Goal: Use online tool/utility: Utilize a website feature to perform a specific function

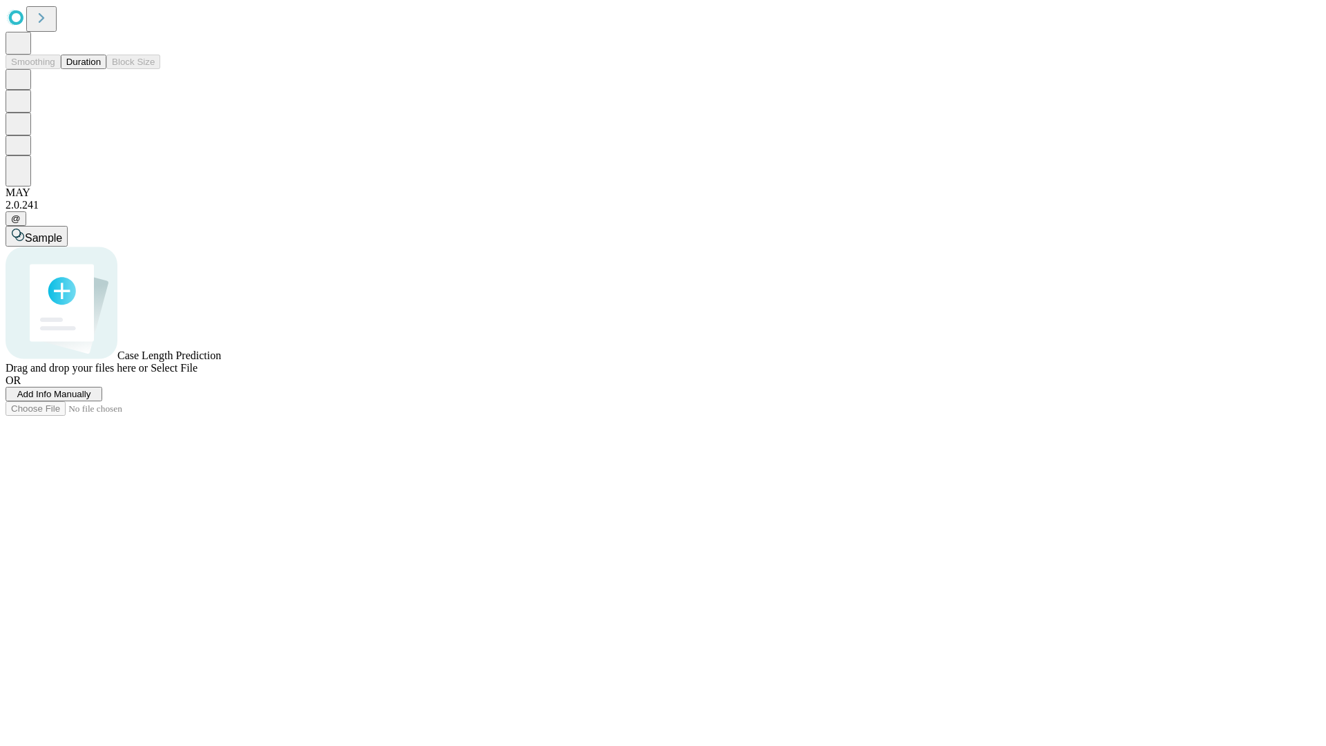
click at [101, 69] on button "Duration" at bounding box center [84, 62] width 46 height 14
click at [91, 399] on span "Add Info Manually" at bounding box center [54, 394] width 74 height 10
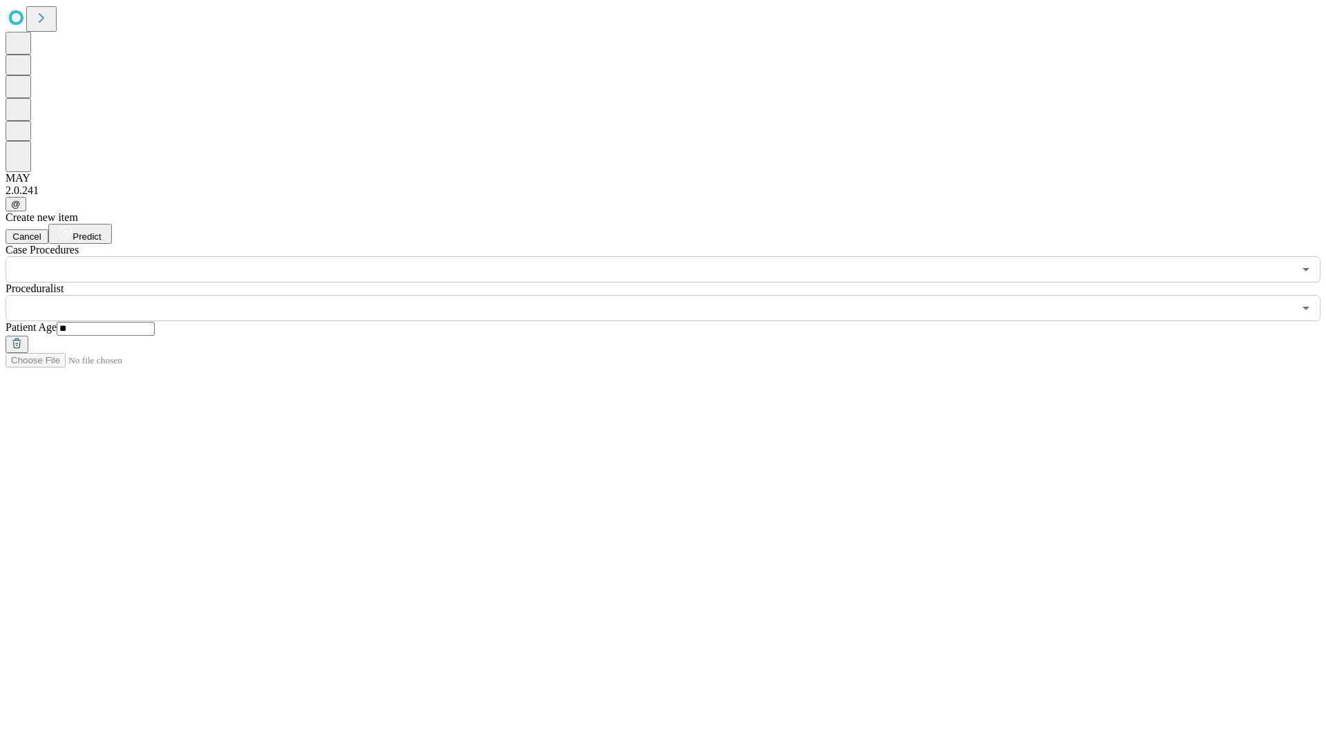
type input "**"
click at [672, 295] on input "text" at bounding box center [650, 308] width 1288 height 26
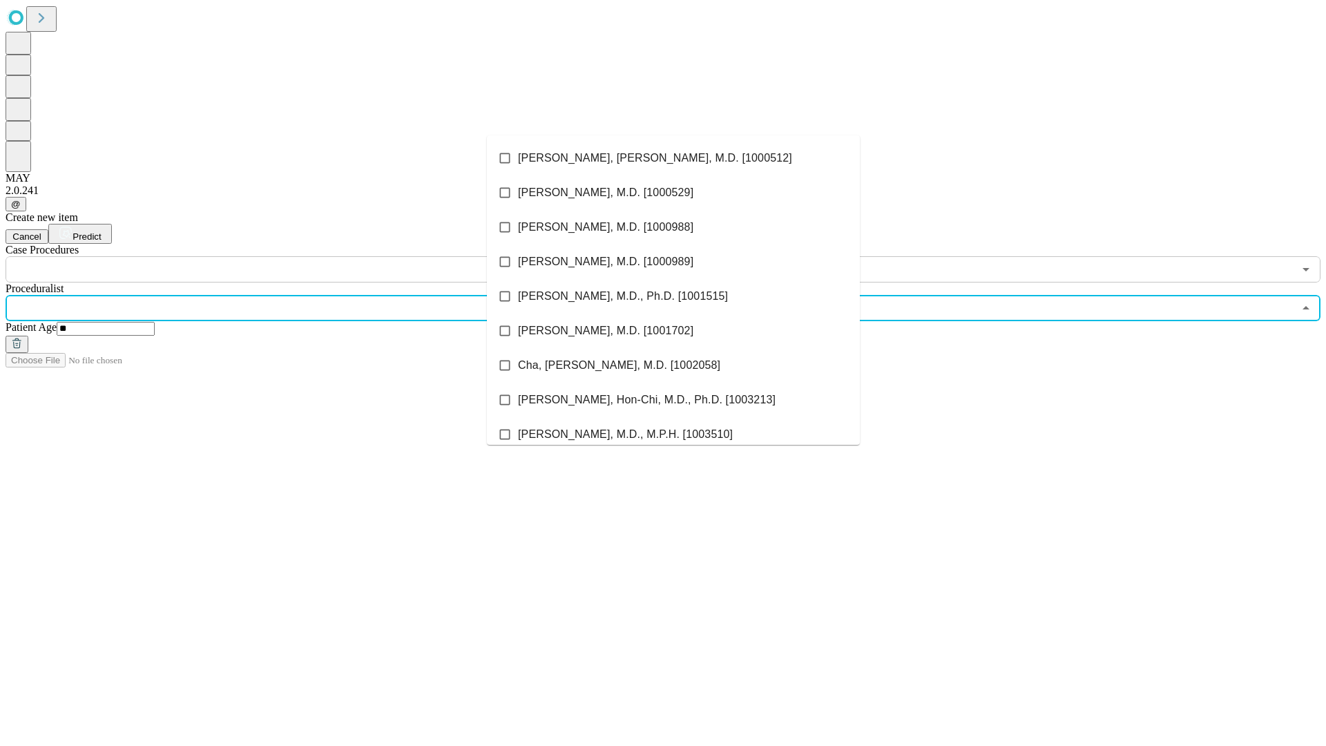
click at [673, 158] on li "[PERSON_NAME], [PERSON_NAME], M.D. [1000512]" at bounding box center [673, 158] width 373 height 35
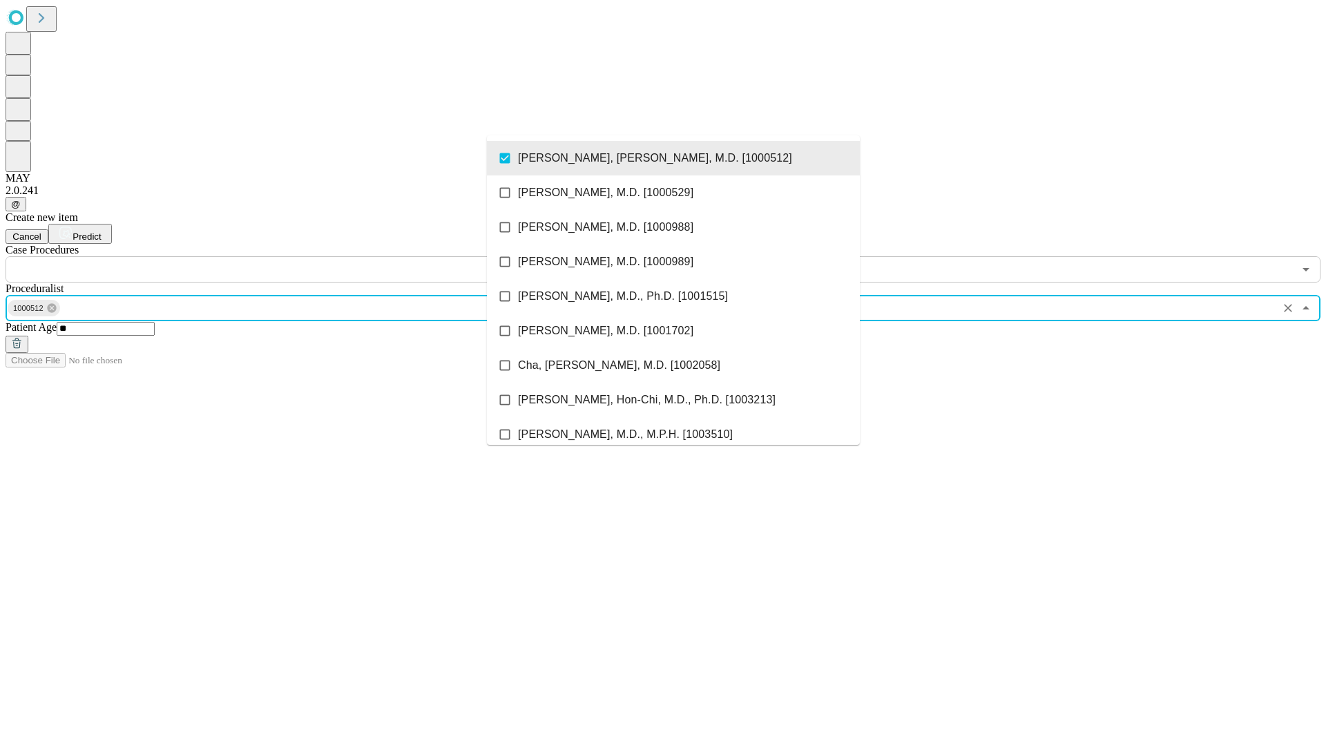
click at [290, 256] on input "text" at bounding box center [650, 269] width 1288 height 26
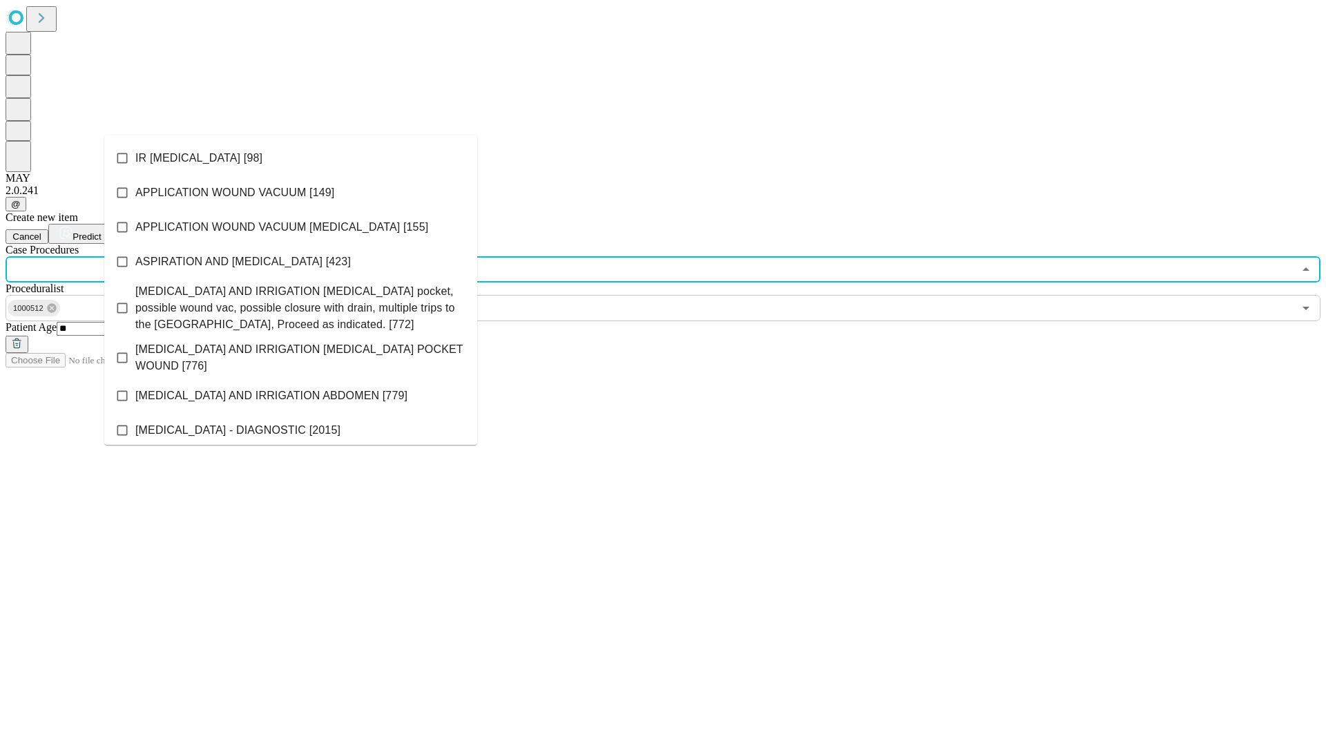
click at [291, 158] on li "IR [MEDICAL_DATA] [98]" at bounding box center [290, 158] width 373 height 35
click at [101, 231] on span "Predict" at bounding box center [86, 236] width 28 height 10
